Goal: Transaction & Acquisition: Purchase product/service

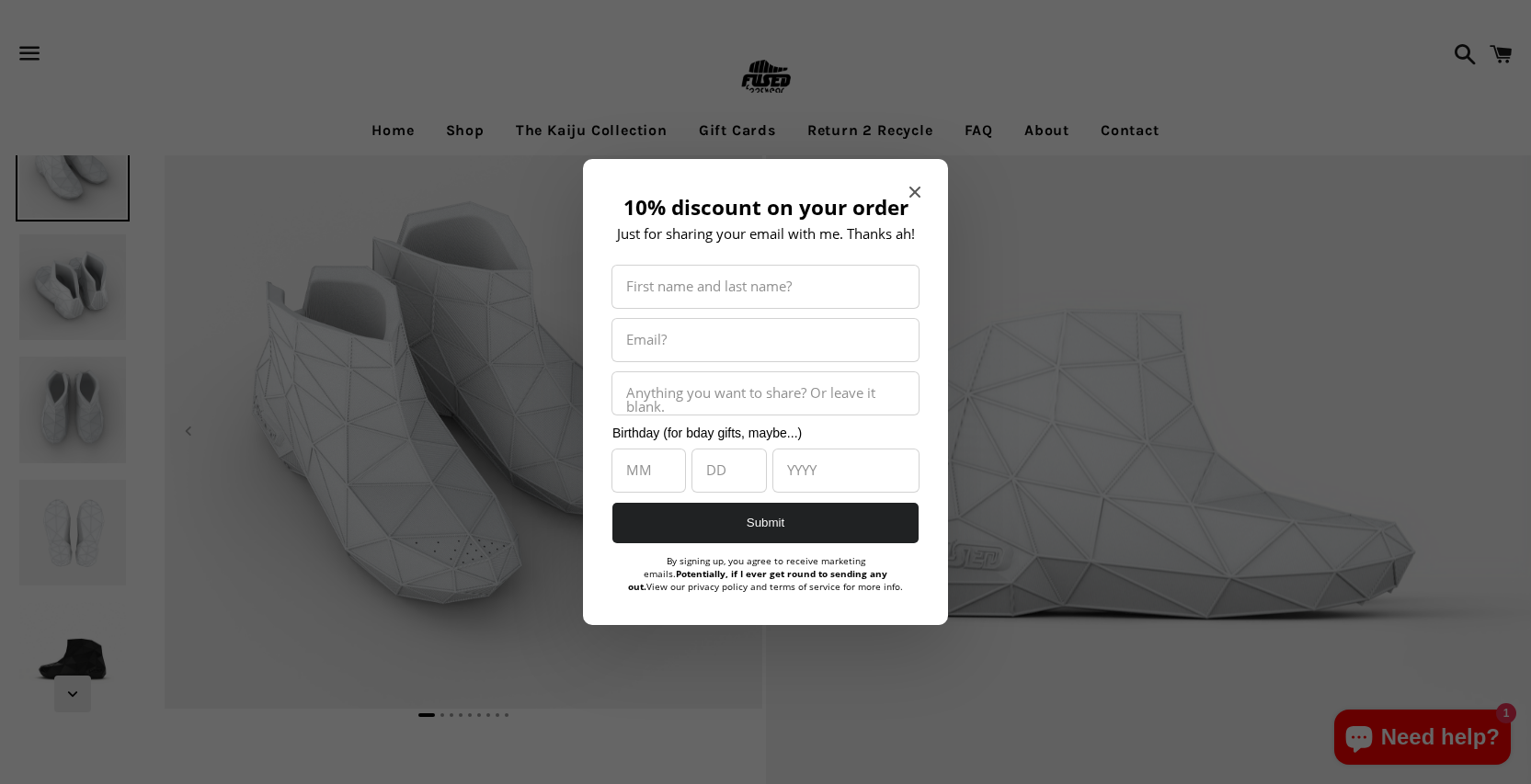
click at [918, 196] on icon "Close modal" at bounding box center [915, 192] width 11 height 11
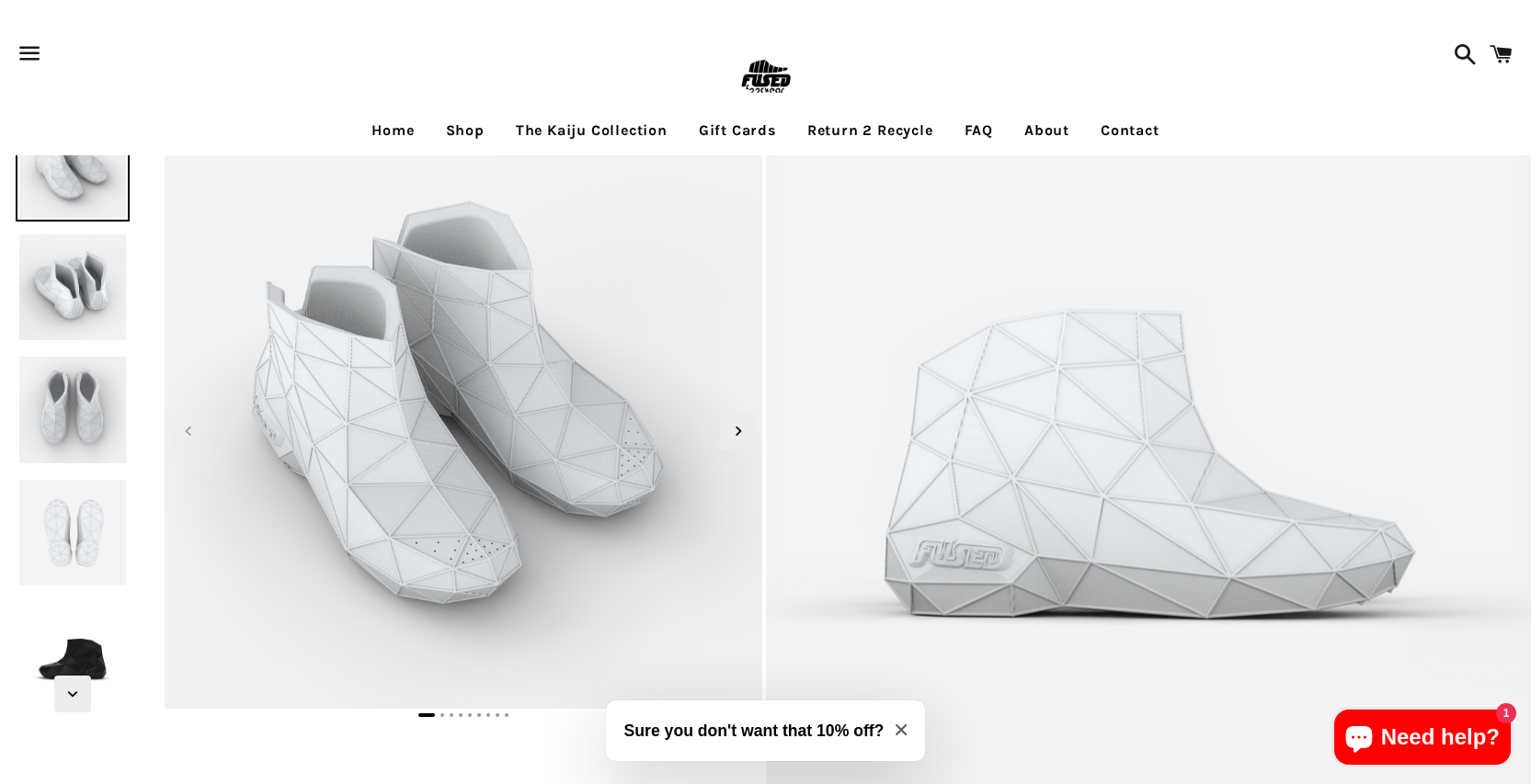
click at [90, 307] on img at bounding box center [72, 287] width 114 height 114
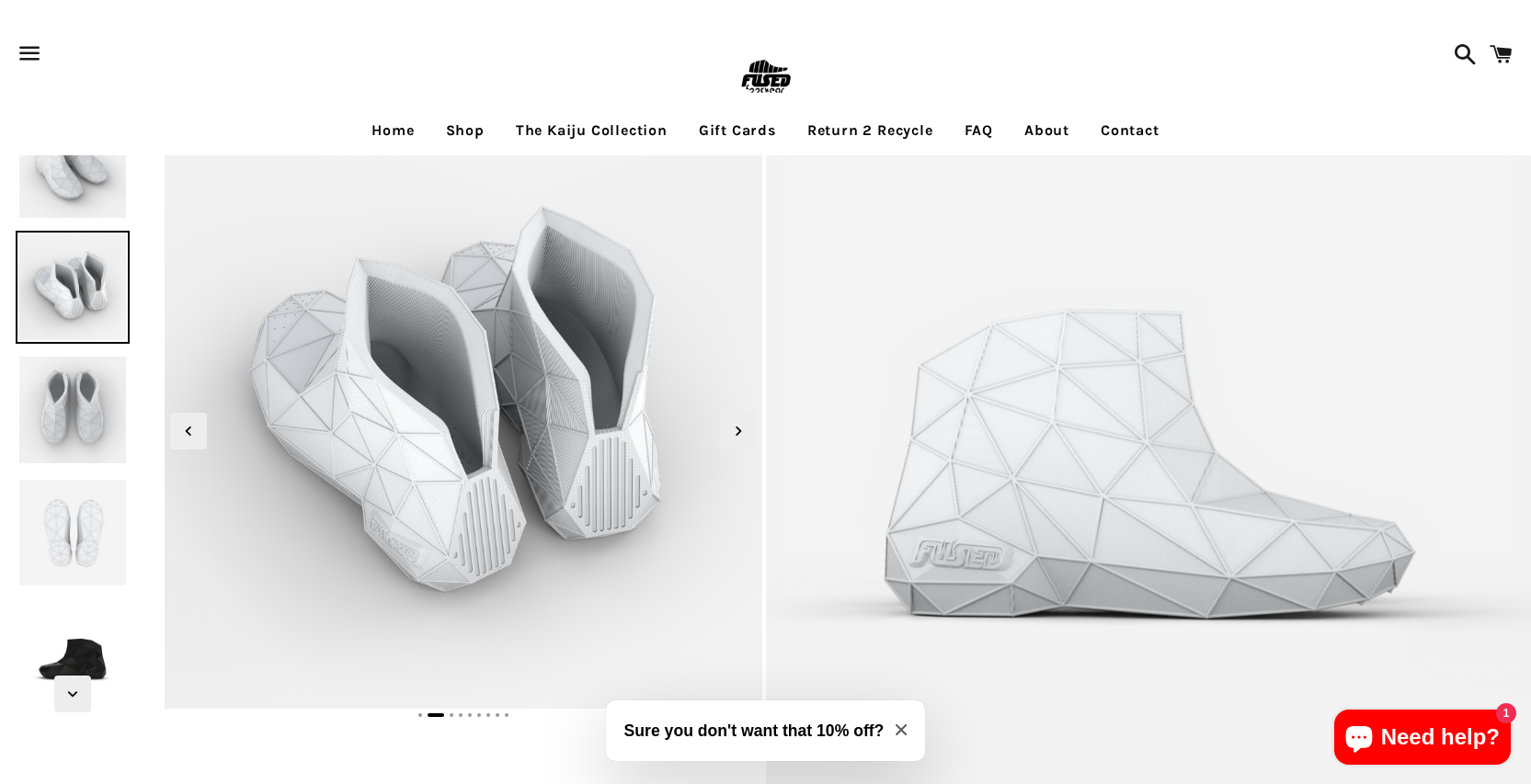
click at [99, 395] on img at bounding box center [72, 410] width 114 height 114
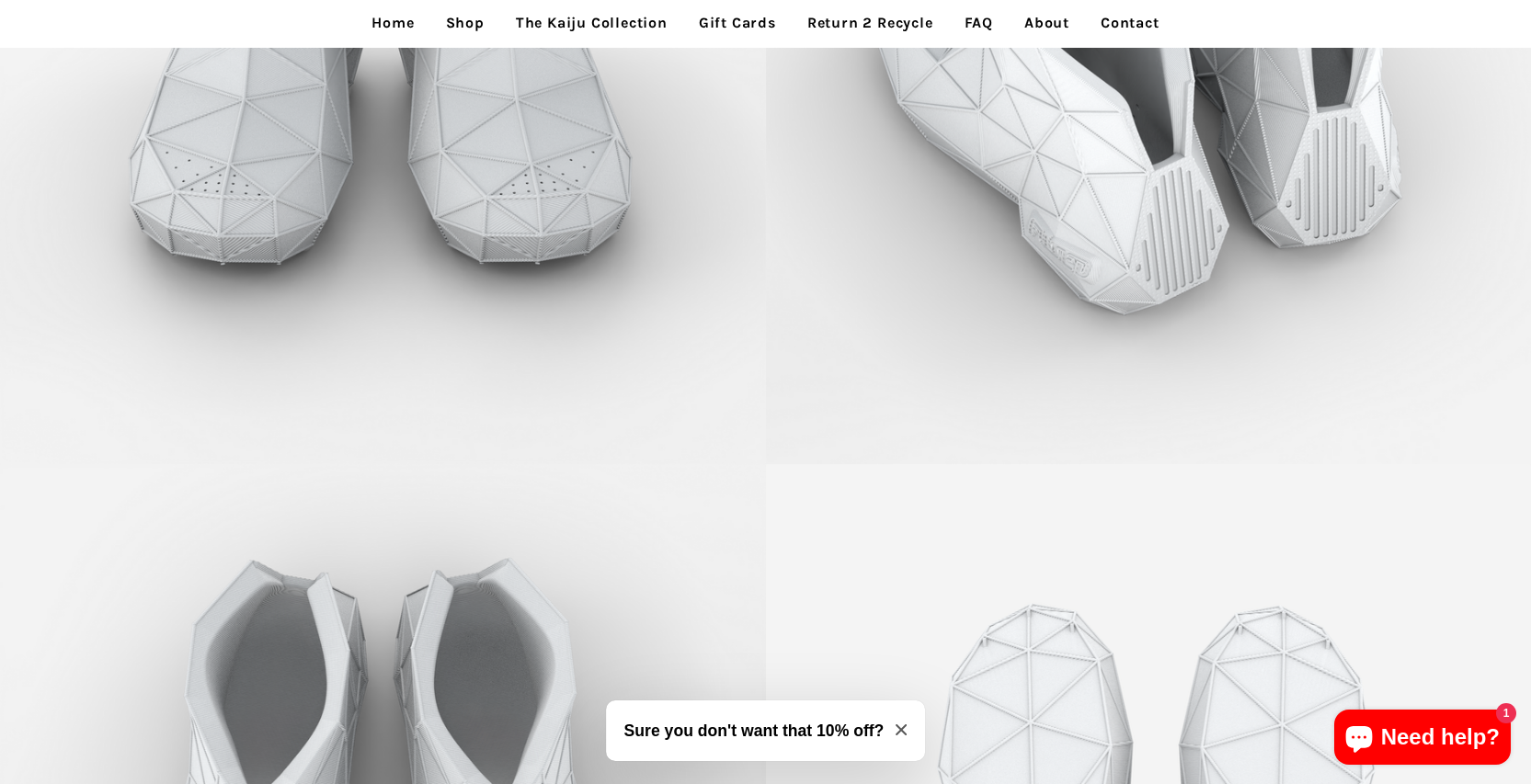
scroll to position [3389, 0]
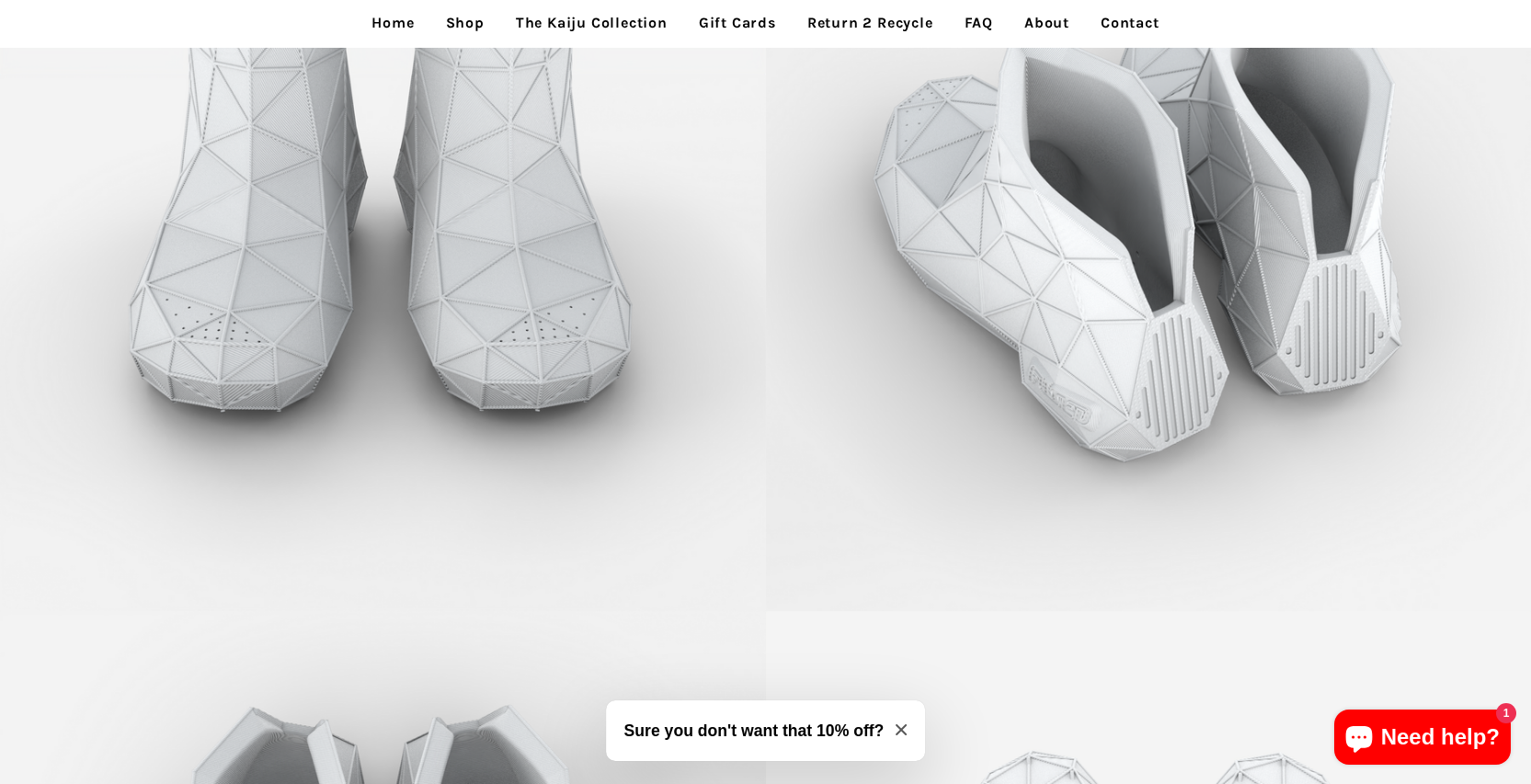
click at [567, 21] on link "The Kaiju Collection" at bounding box center [591, 22] width 179 height 46
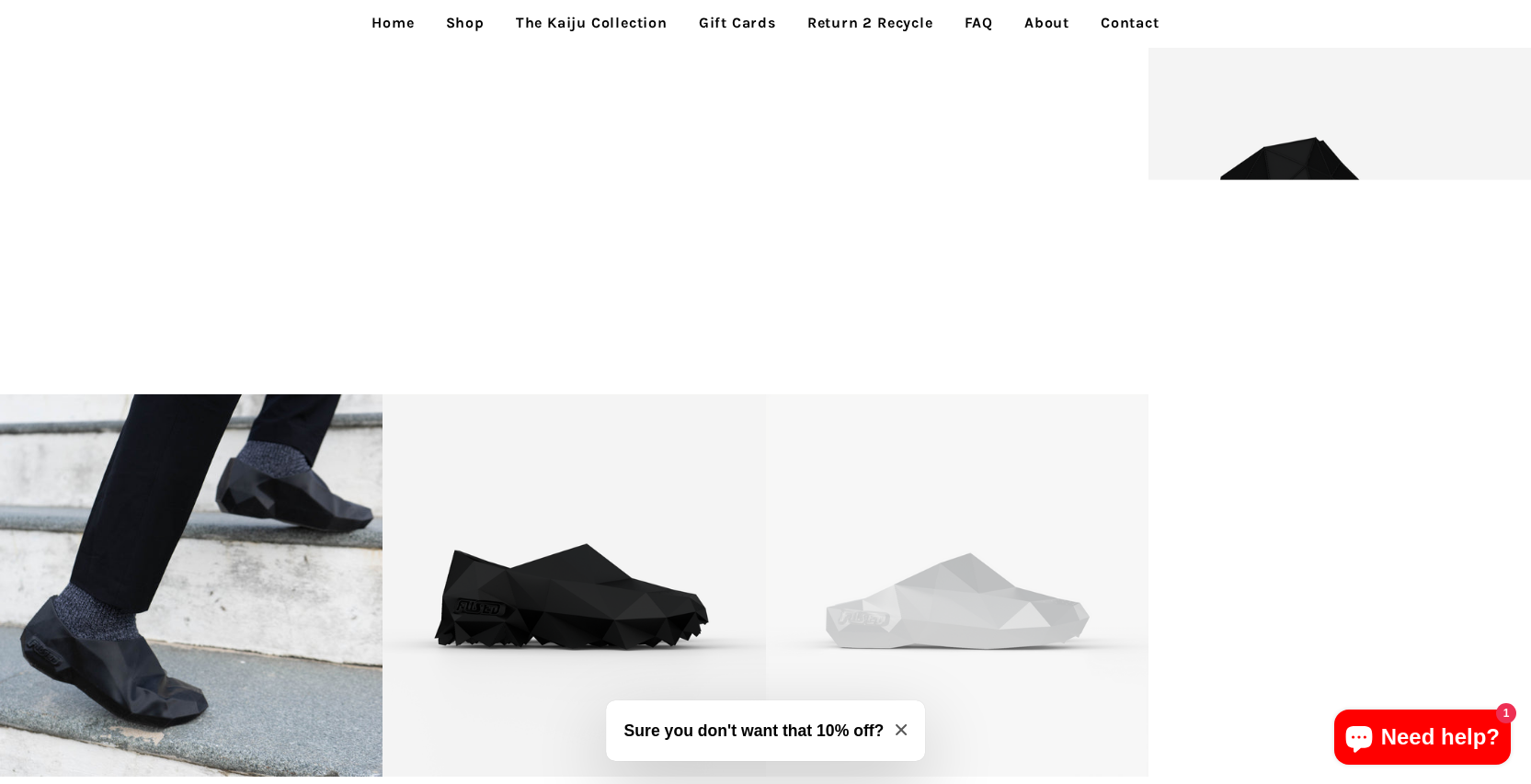
scroll to position [4003, 0]
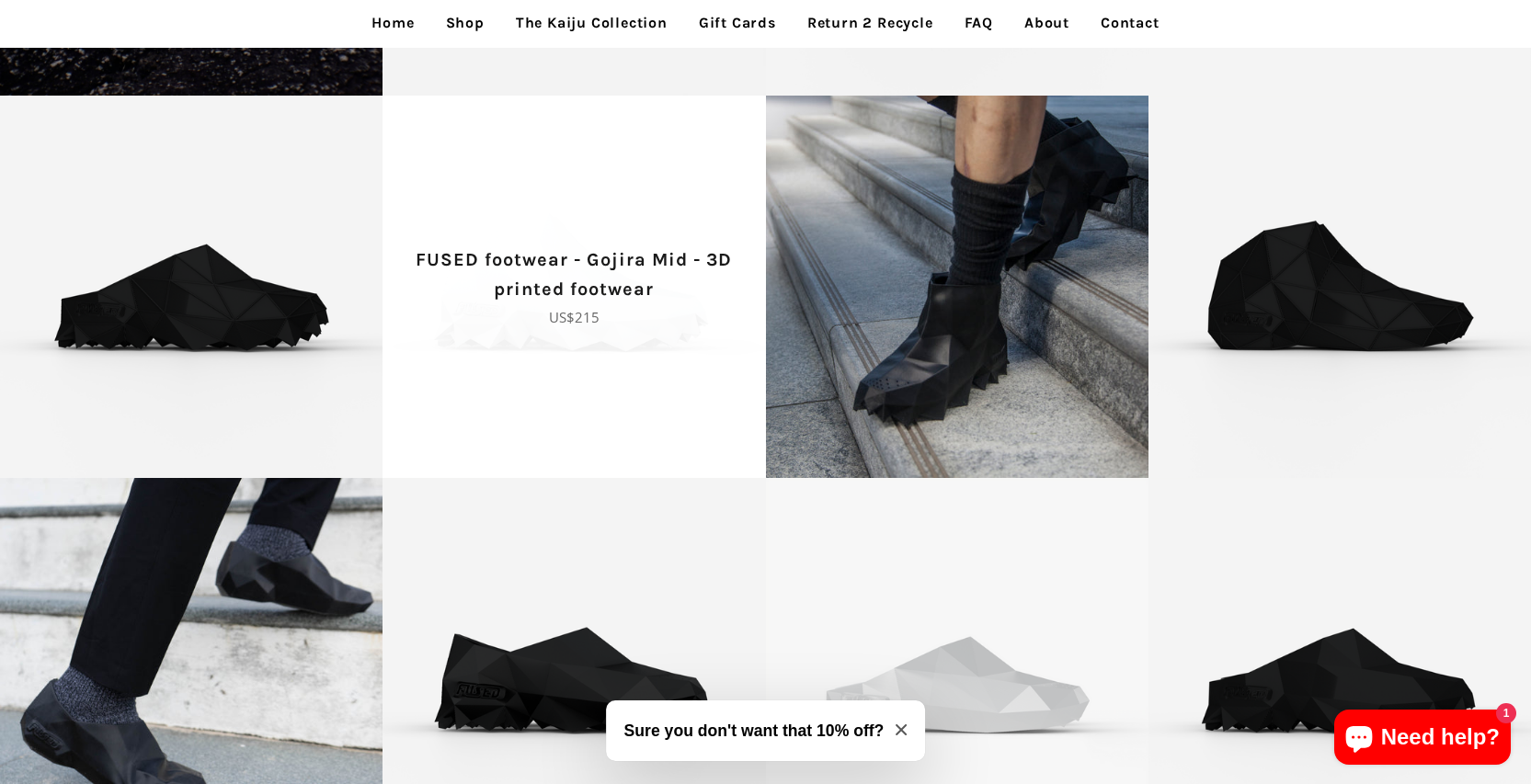
click at [590, 219] on span "FUSED footwear - Gojira Mid - 3D printed footwear Regular price US$215" at bounding box center [574, 287] width 383 height 383
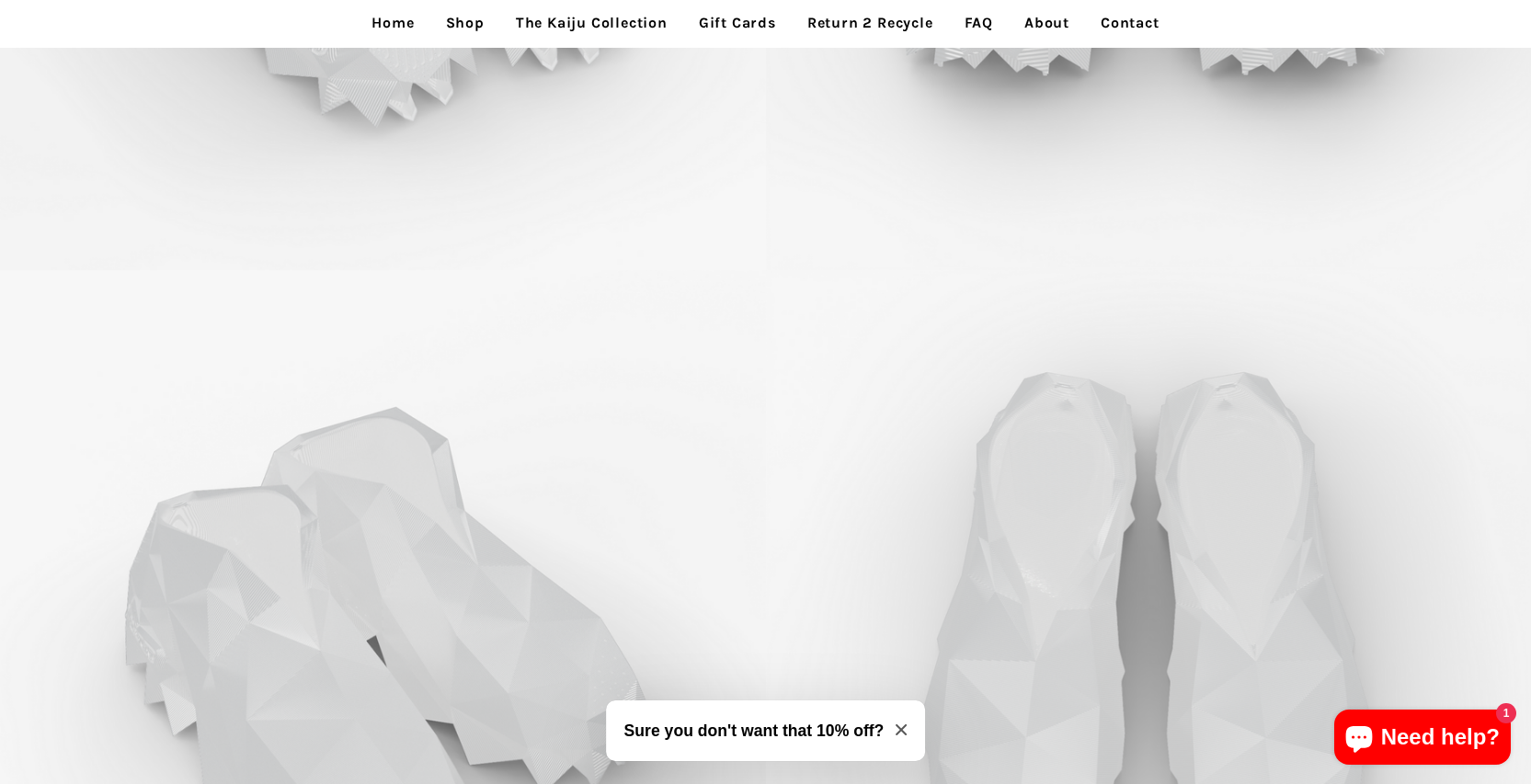
scroll to position [9252, 0]
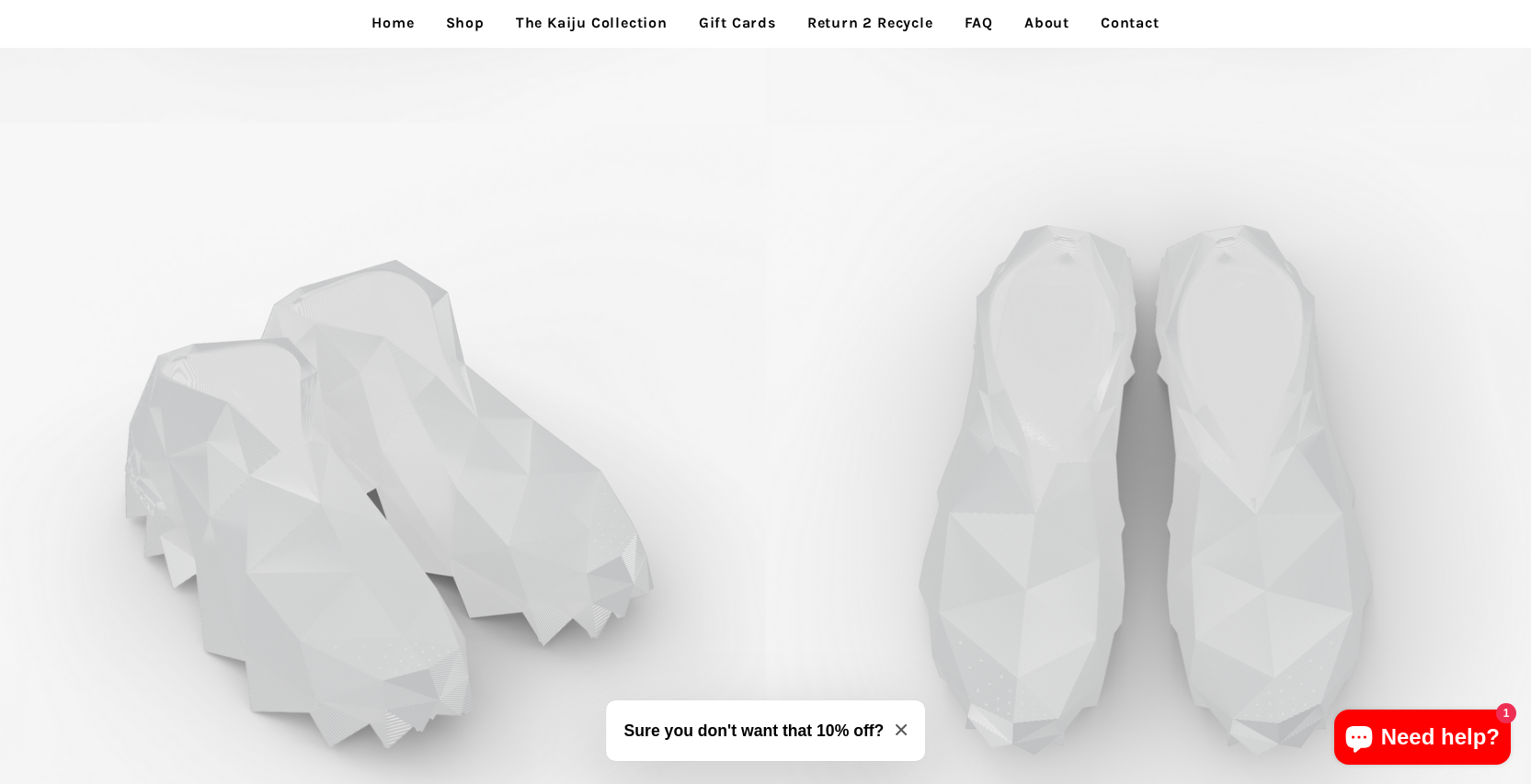
click at [437, 445] on img at bounding box center [383, 506] width 766 height 765
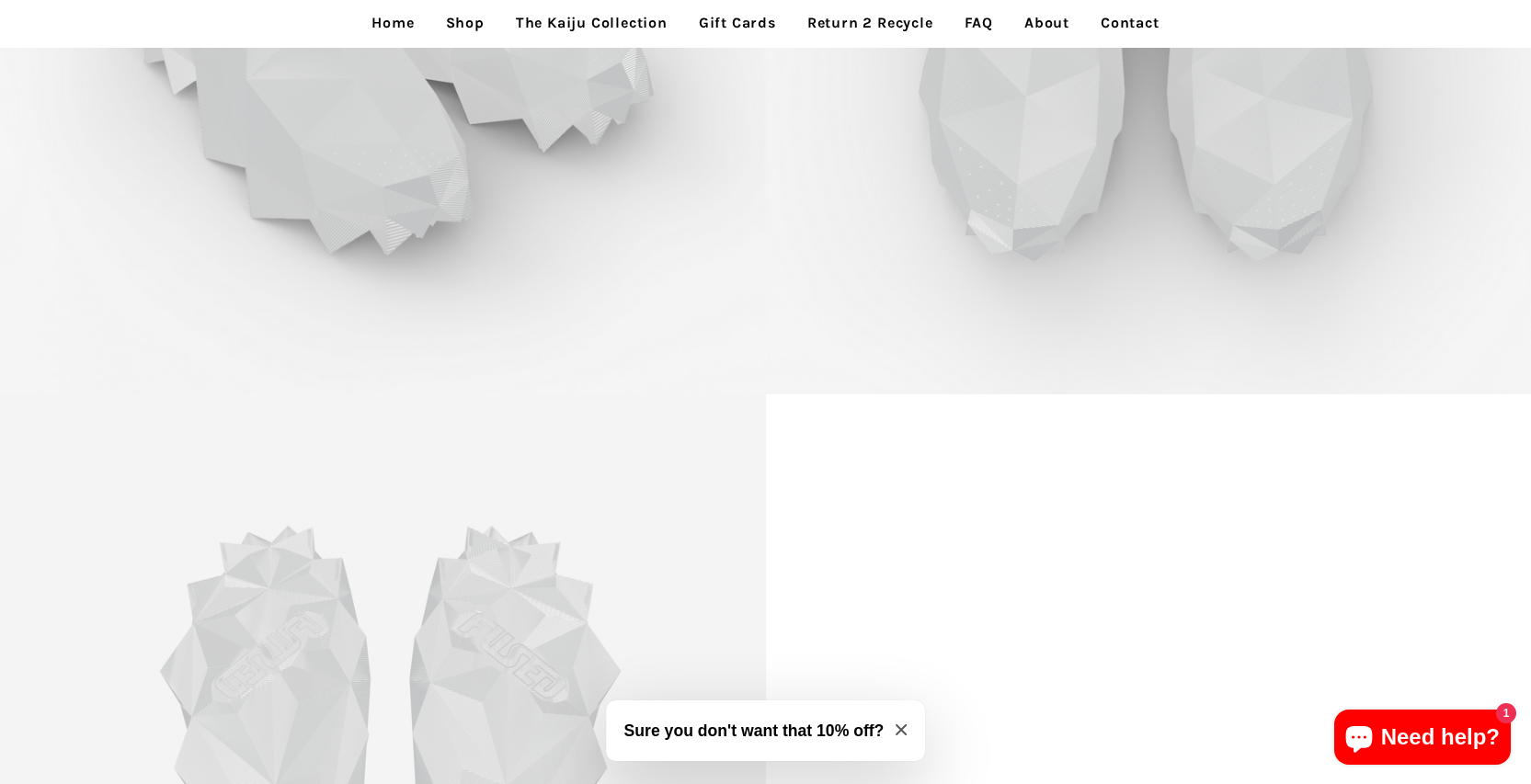
scroll to position [9767, 0]
